Goal: Transaction & Acquisition: Purchase product/service

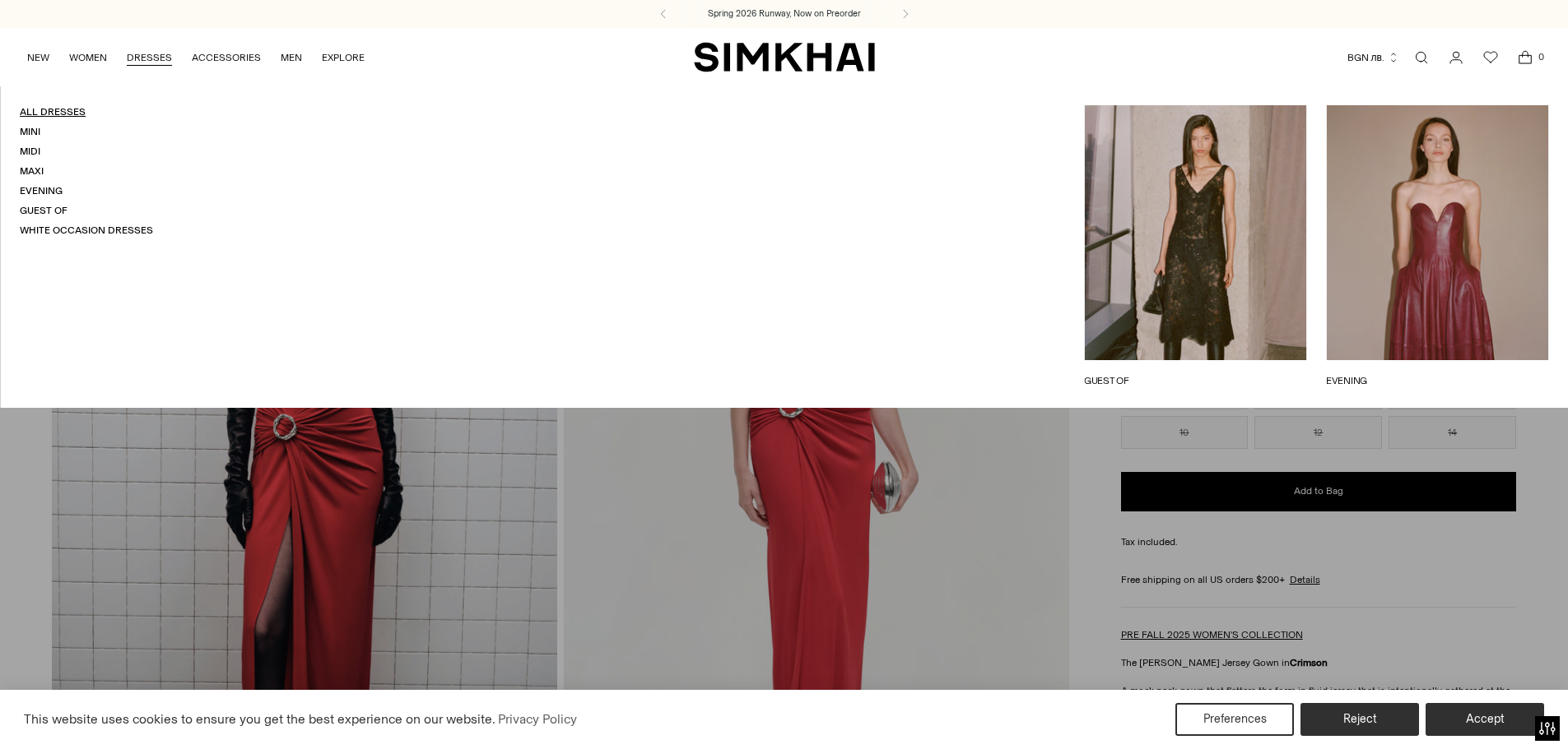
click at [56, 111] on link "All Dresses" at bounding box center [52, 111] width 66 height 11
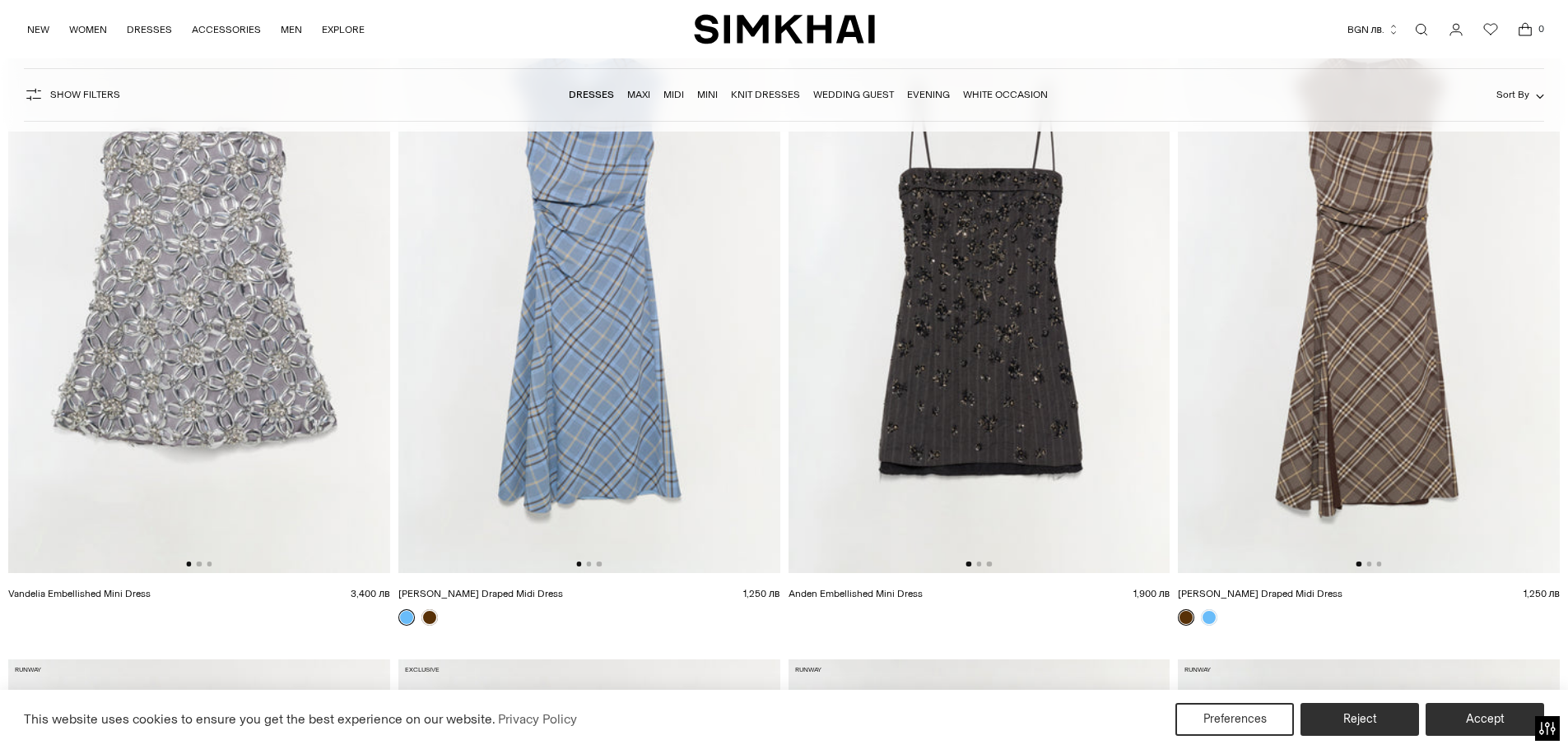
scroll to position [247, 0]
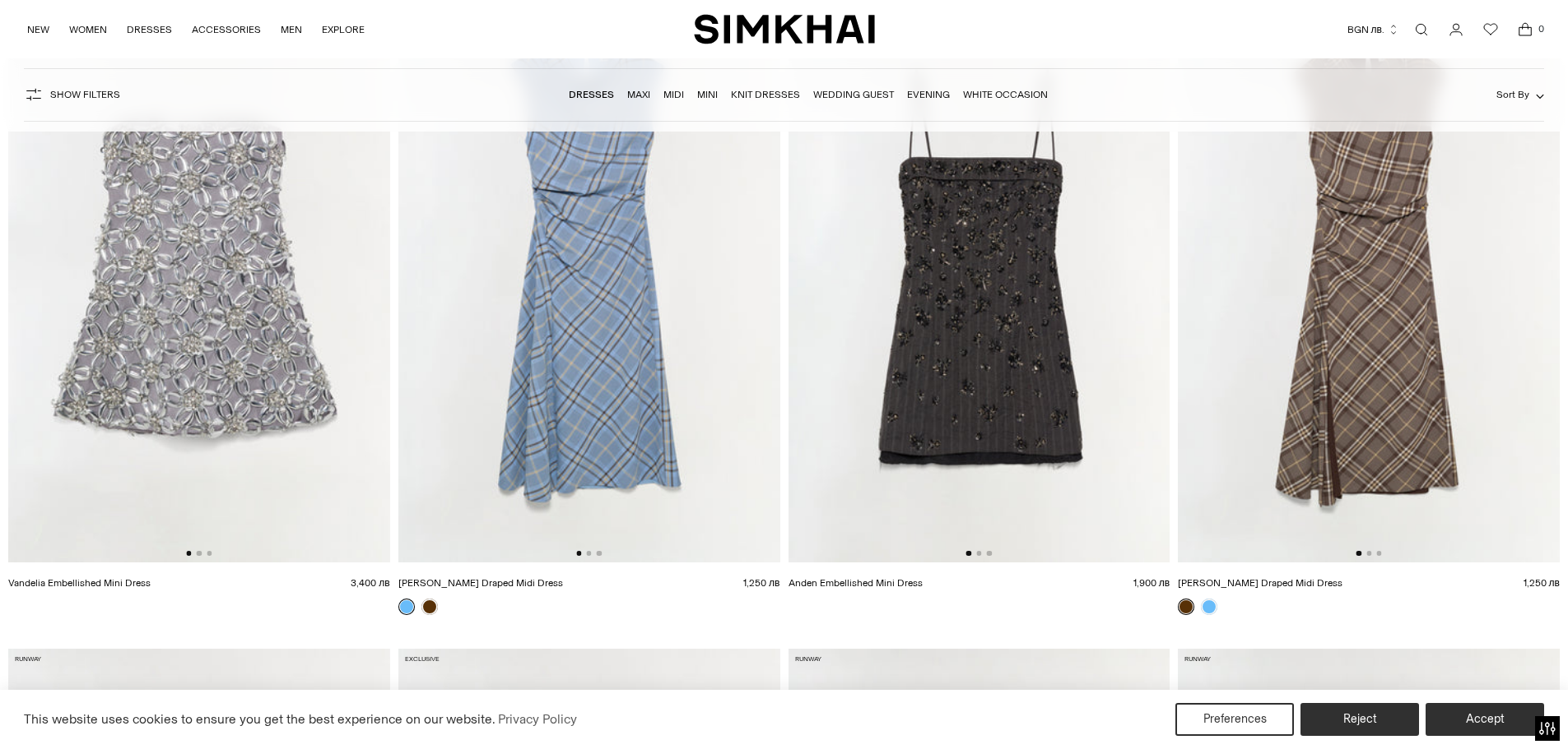
click at [606, 362] on img at bounding box center [589, 276] width 382 height 573
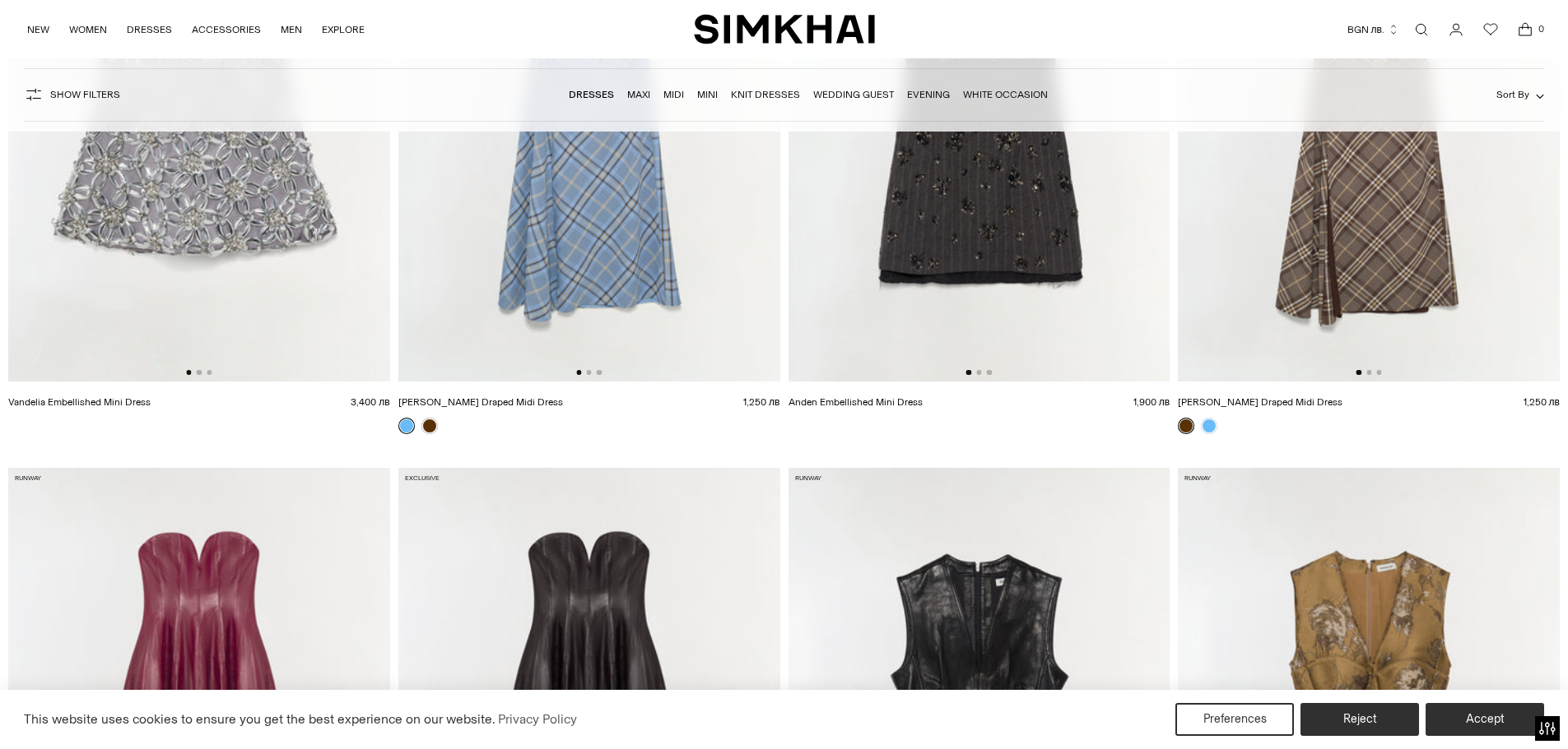
scroll to position [329, 0]
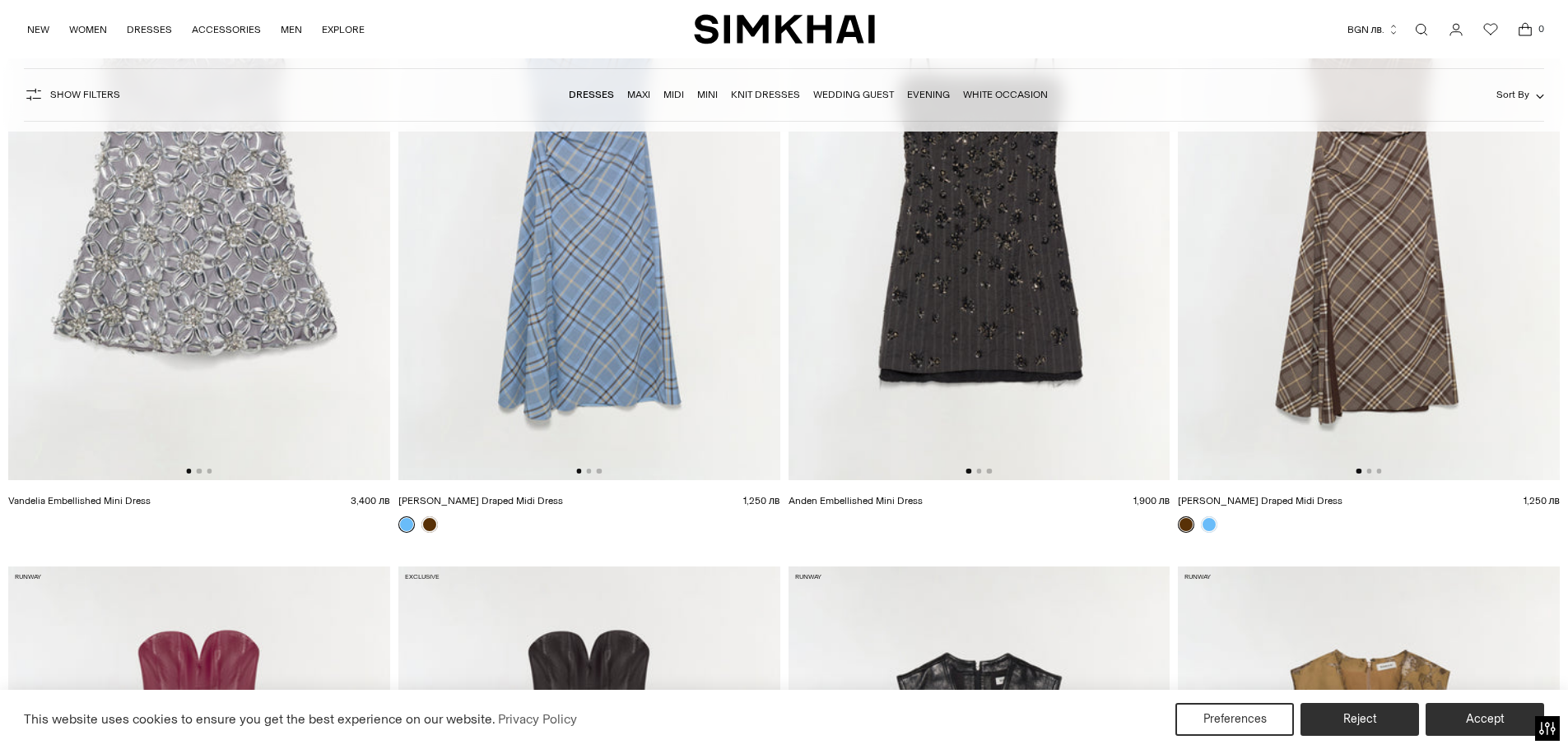
click at [1344, 356] on img at bounding box center [1368, 194] width 382 height 573
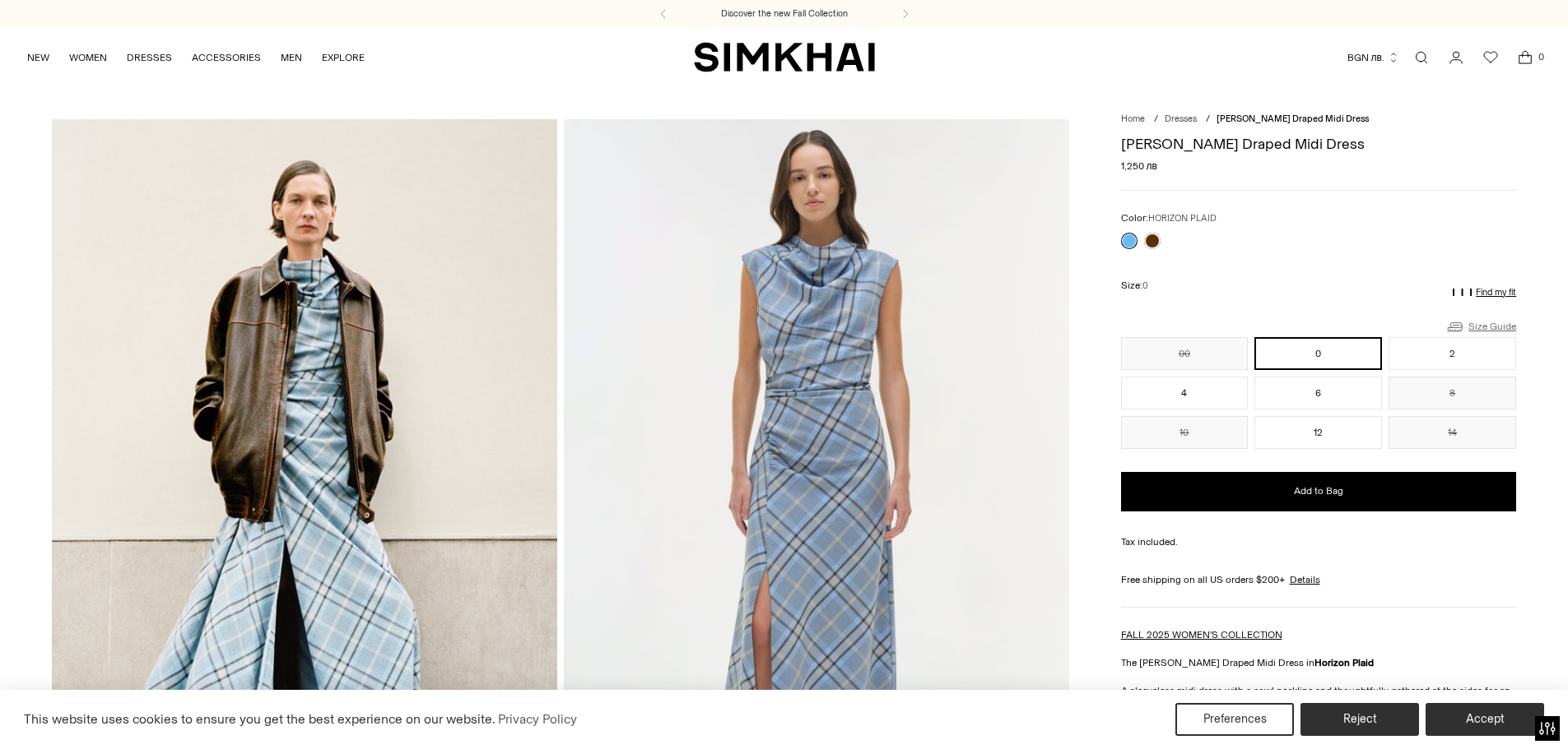
click at [1503, 325] on link "Size Guide" at bounding box center [1480, 327] width 71 height 21
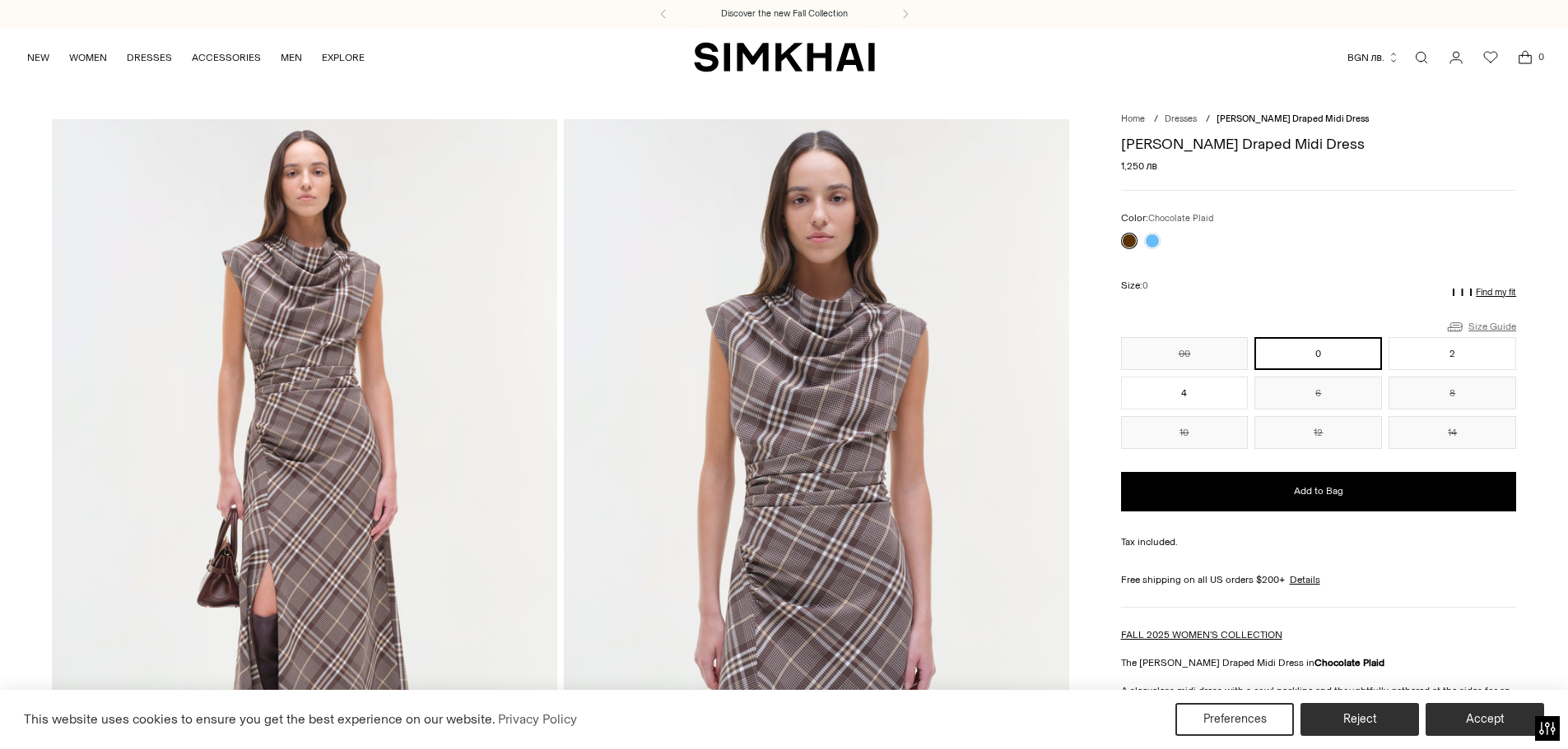
click at [1475, 321] on link "Size Guide" at bounding box center [1480, 327] width 71 height 21
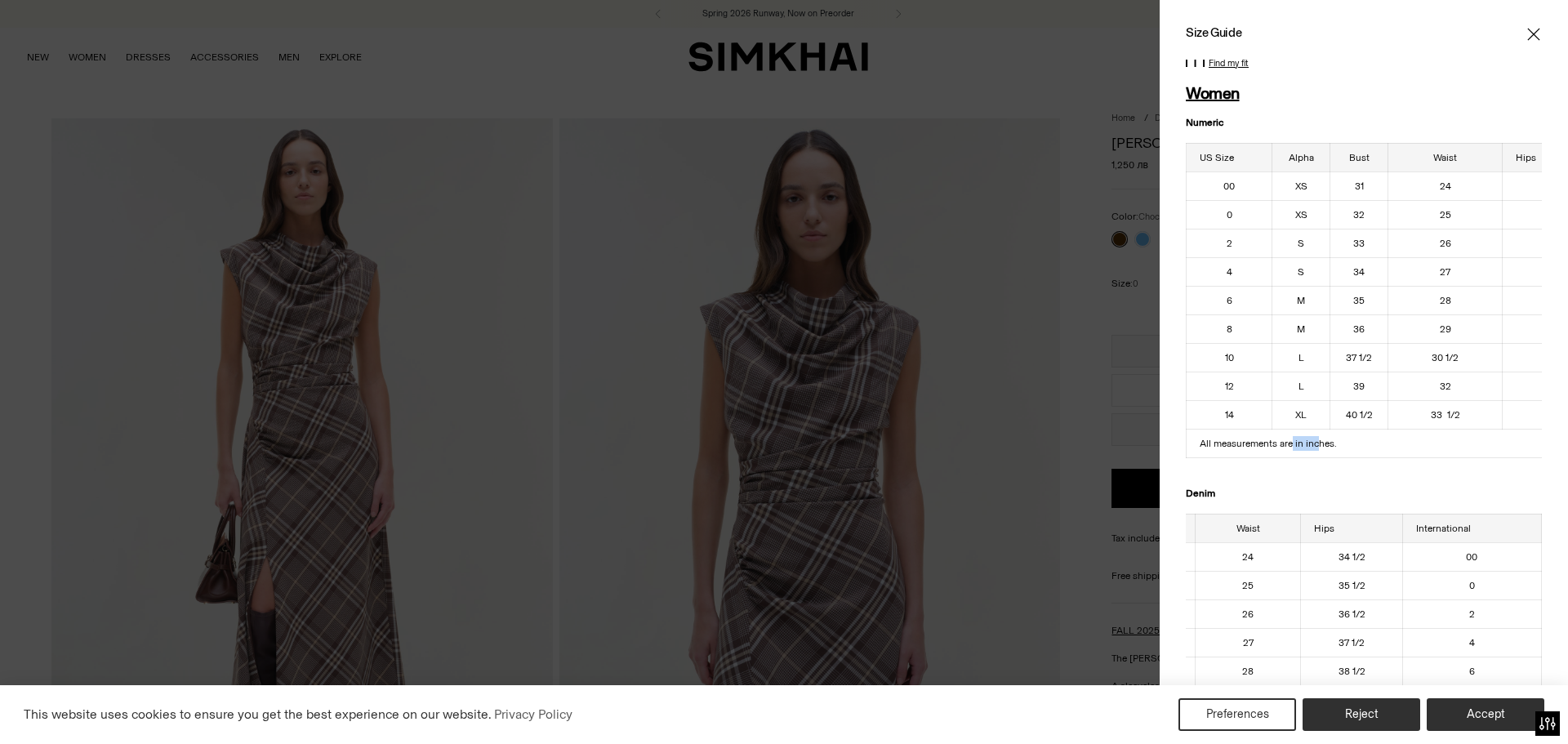
drag, startPoint x: 1292, startPoint y: 444, endPoint x: 1319, endPoint y: 442, distance: 27.1
click at [1319, 442] on td "All measurements are in inches." at bounding box center [1399, 443] width 426 height 29
click at [1327, 440] on td "All measurements are in inches." at bounding box center [1399, 443] width 426 height 29
